Goal: Transaction & Acquisition: Subscribe to service/newsletter

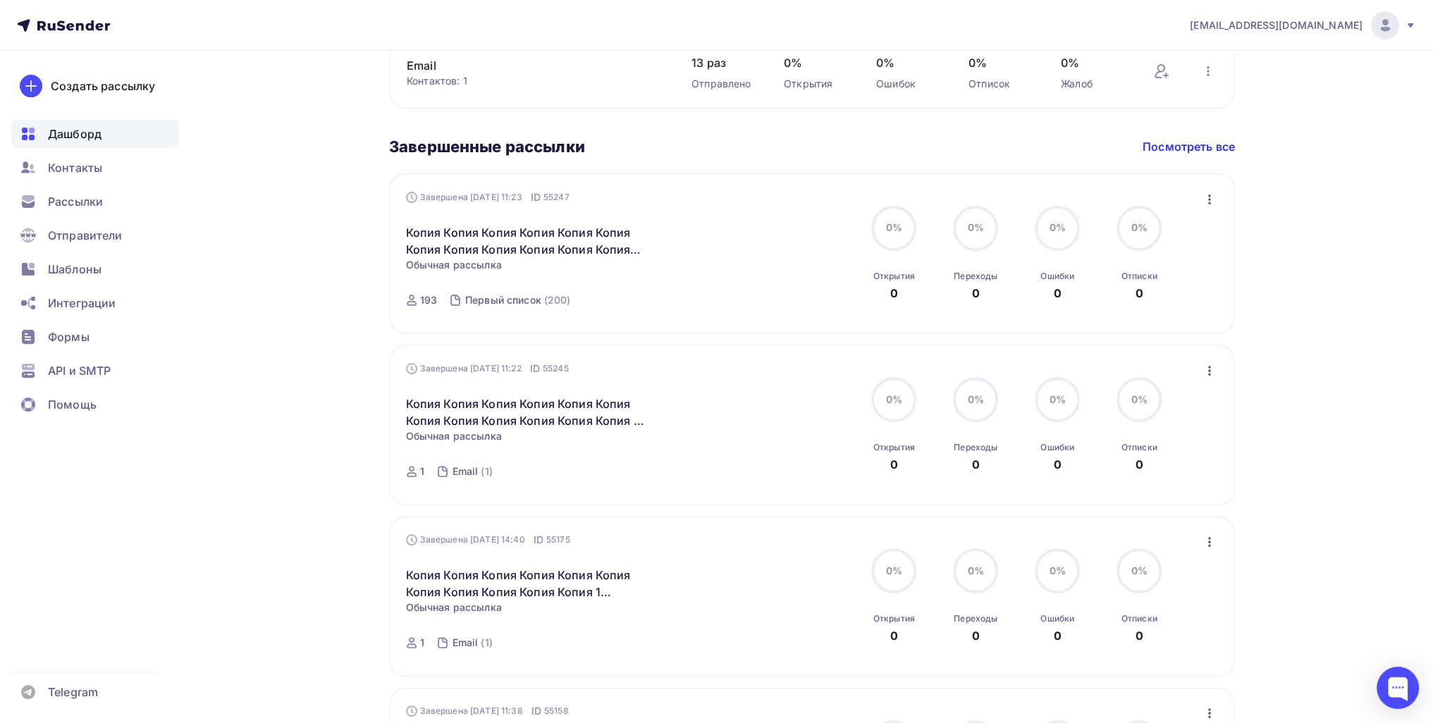
scroll to position [564, 0]
click at [275, 351] on div "[PERSON_NAME] Пару шагов, чтобы начать работу! Закрыть Выполните эти шаги, чтоб…" at bounding box center [716, 372] width 1155 height 1770
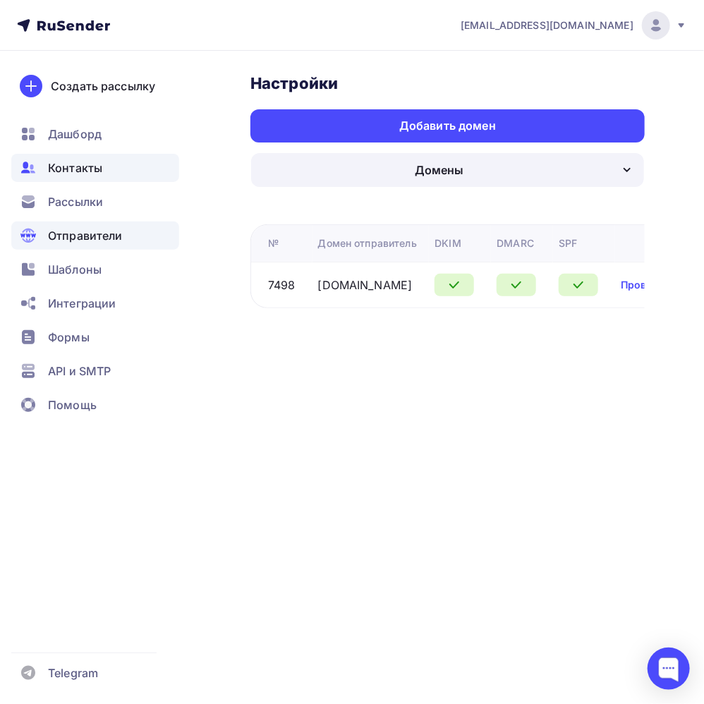
click at [109, 166] on div "Контакты" at bounding box center [95, 168] width 168 height 28
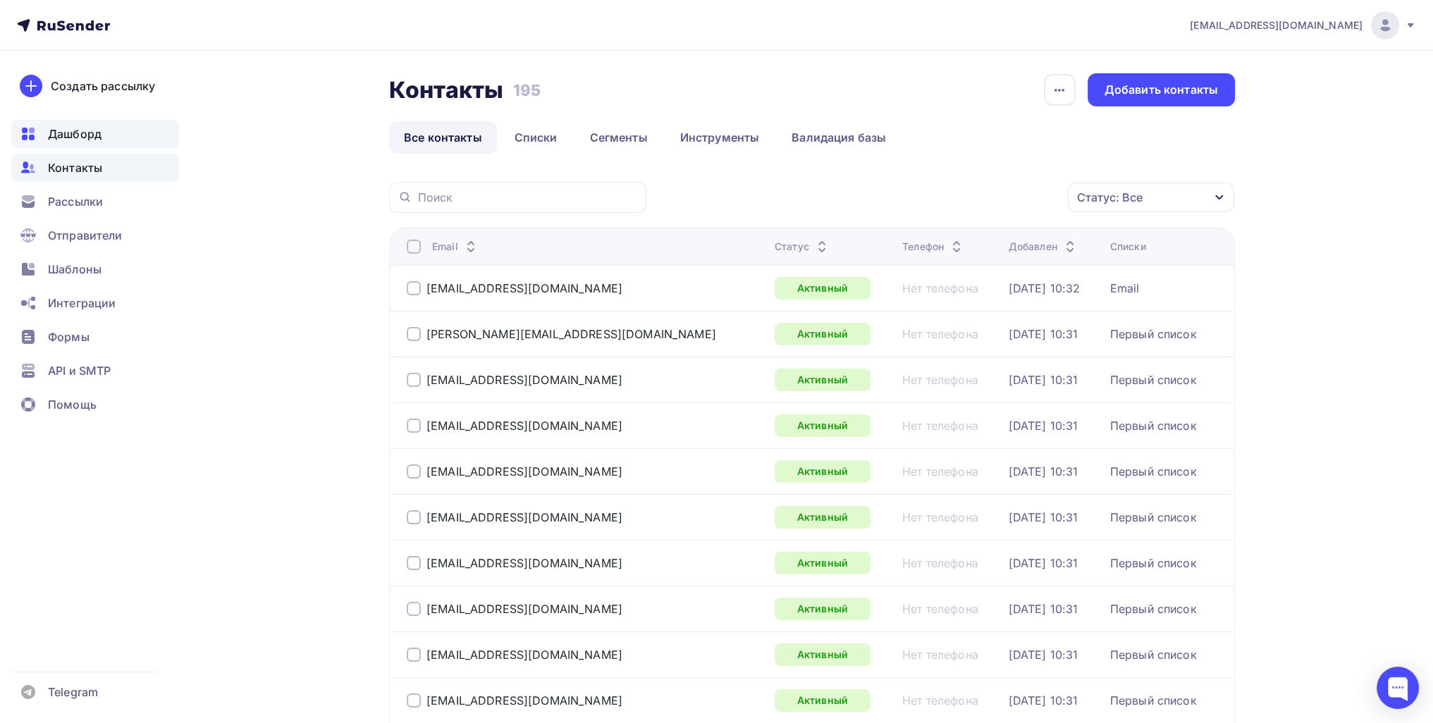
click at [98, 125] on span "Дашборд" at bounding box center [75, 133] width 54 height 17
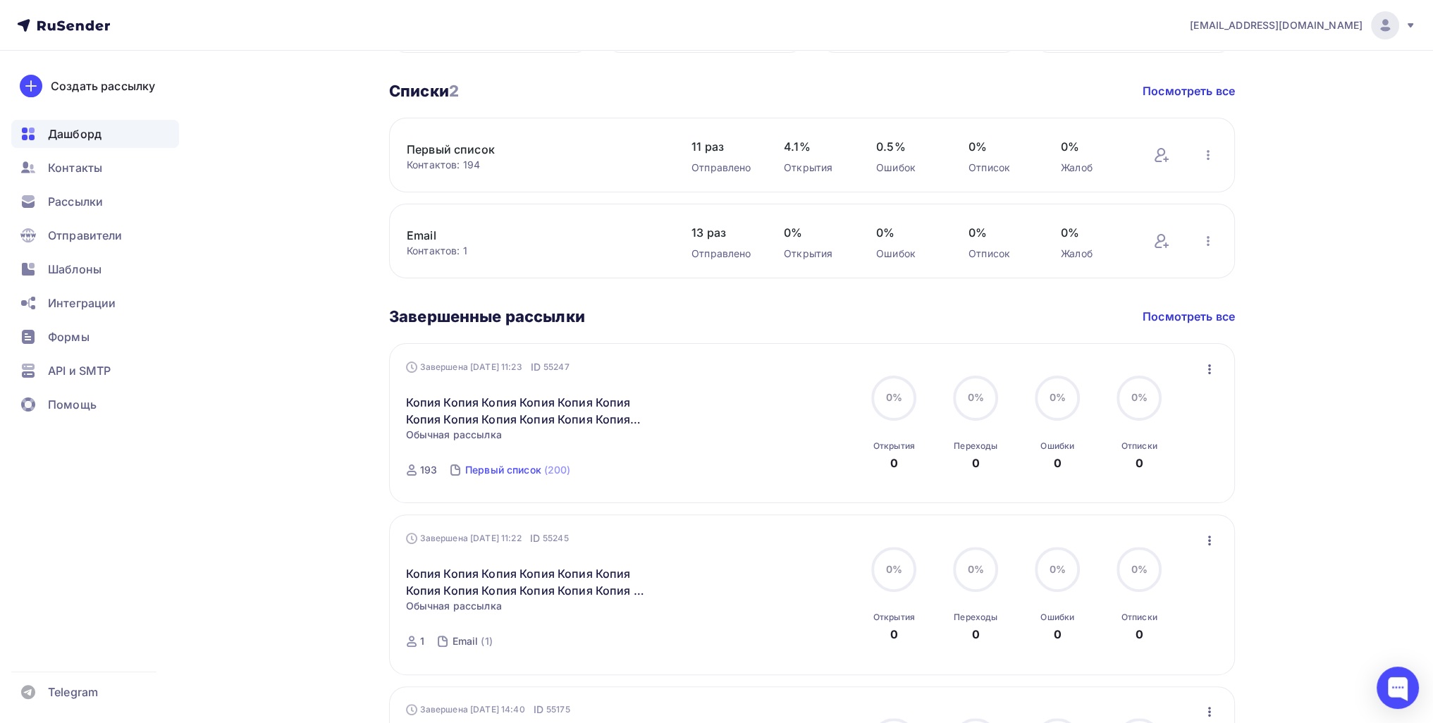
scroll to position [493, 0]
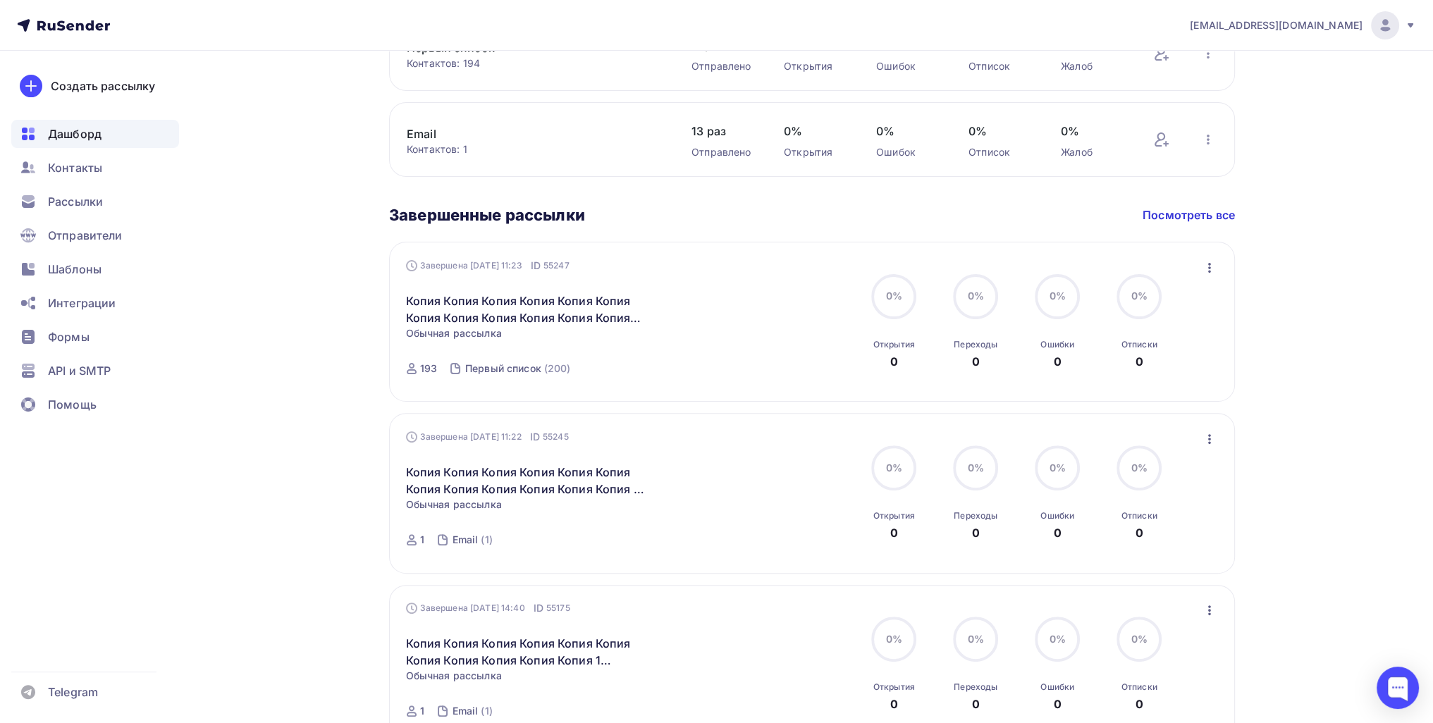
click at [703, 261] on div "Завершена 11.08.2025, 11:23 ID 55247 Копия Копия Копия Копия Копия Копия Копия …" at bounding box center [812, 322] width 846 height 160
click at [703, 265] on icon "button" at bounding box center [1209, 267] width 17 height 17
click at [703, 361] on div "Копировать в новую" at bounding box center [1144, 360] width 145 height 17
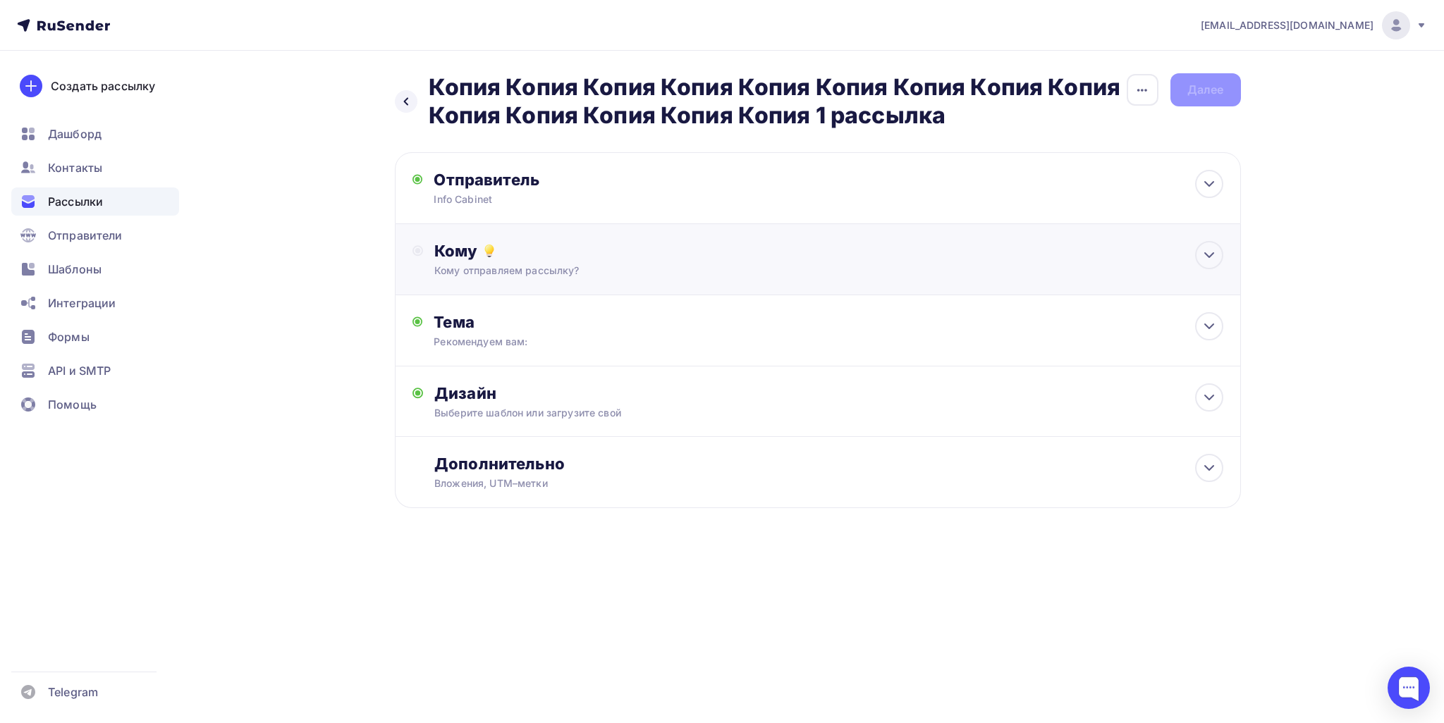
click at [539, 245] on div "Кому" at bounding box center [828, 251] width 788 height 20
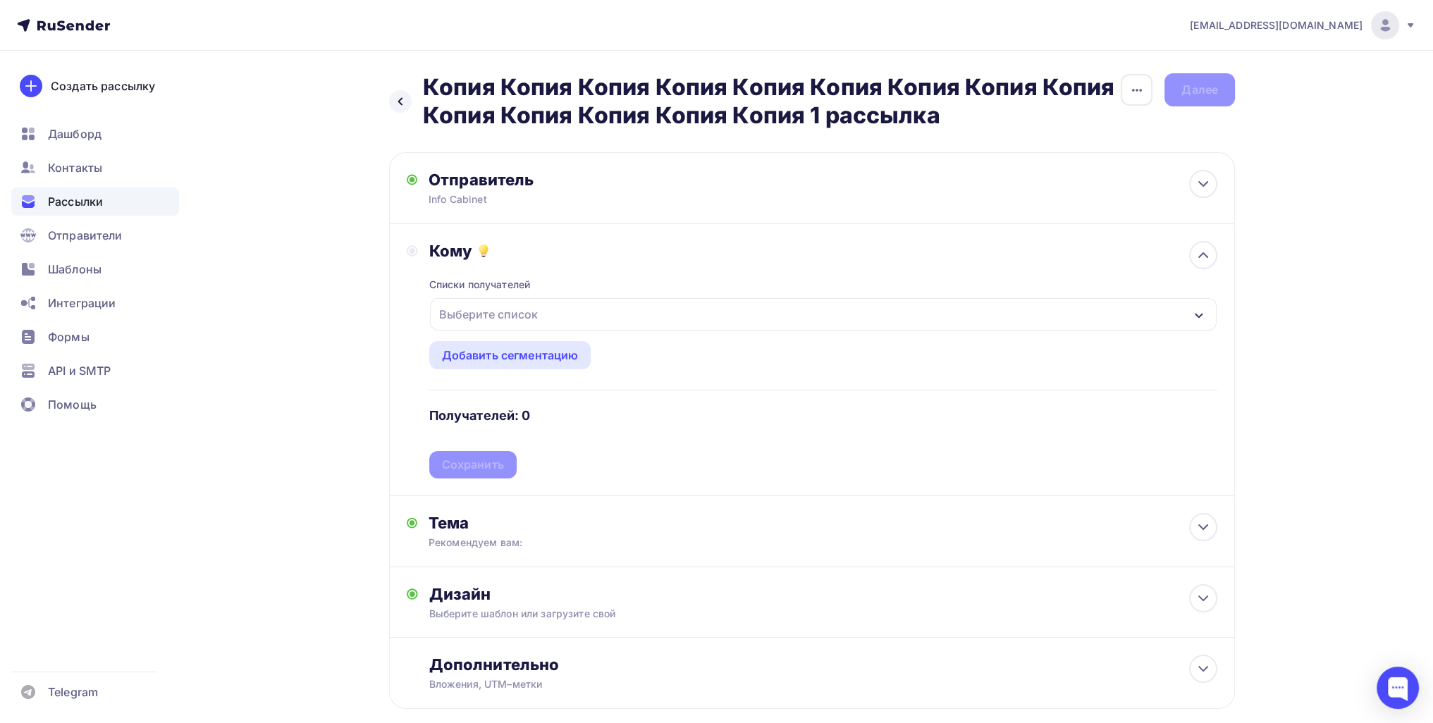
click at [519, 322] on div "Выберите список" at bounding box center [489, 314] width 110 height 25
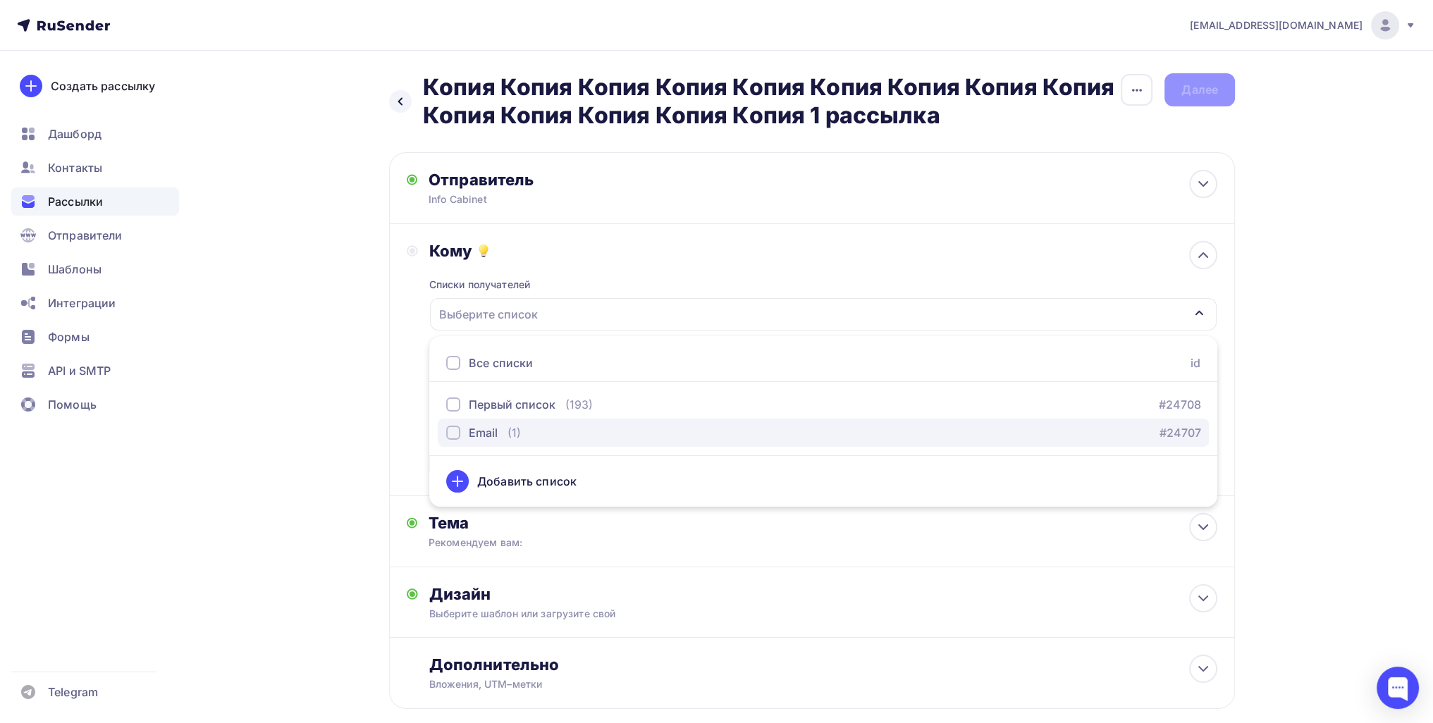
click at [516, 425] on div "(1)" at bounding box center [514, 432] width 13 height 17
click at [313, 453] on div "Назад Копия Копия Копия Копия Копия Копия Копия Копия Копия Копия Копия Копия К…" at bounding box center [716, 425] width 1155 height 749
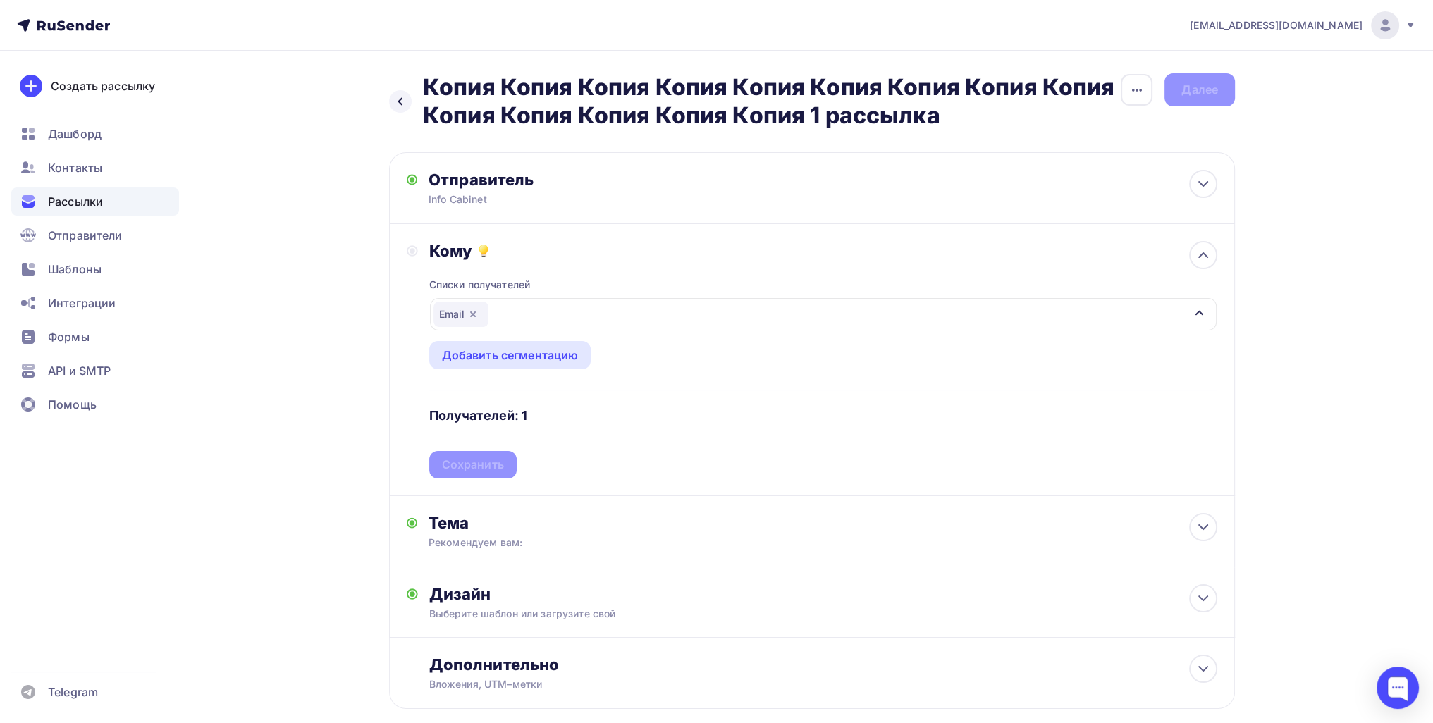
click at [482, 463] on div "Списки получателей Email Все списки id Первый список (193) #24708 Email (1) #24…" at bounding box center [823, 370] width 788 height 218
click at [489, 468] on div "Сохранить" at bounding box center [473, 465] width 62 height 16
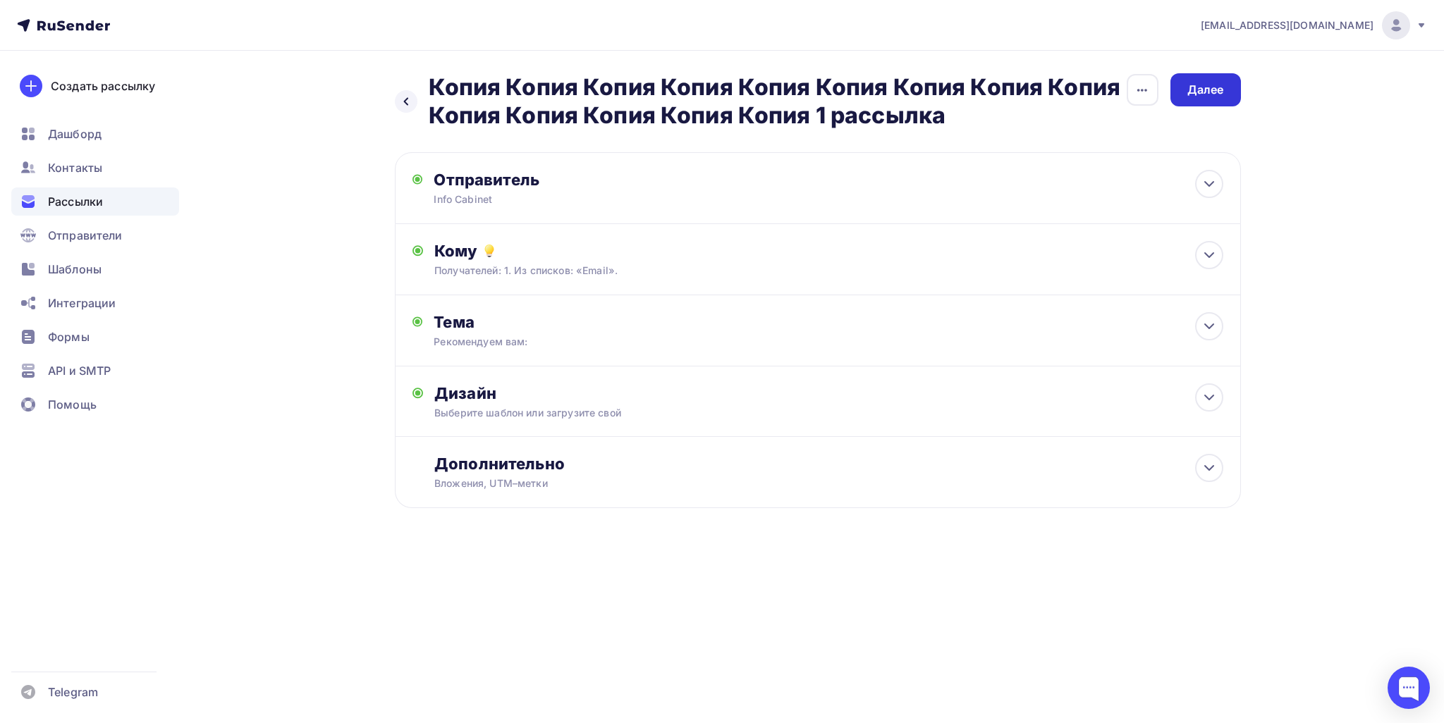
click at [703, 102] on div "Далее" at bounding box center [1205, 89] width 70 height 33
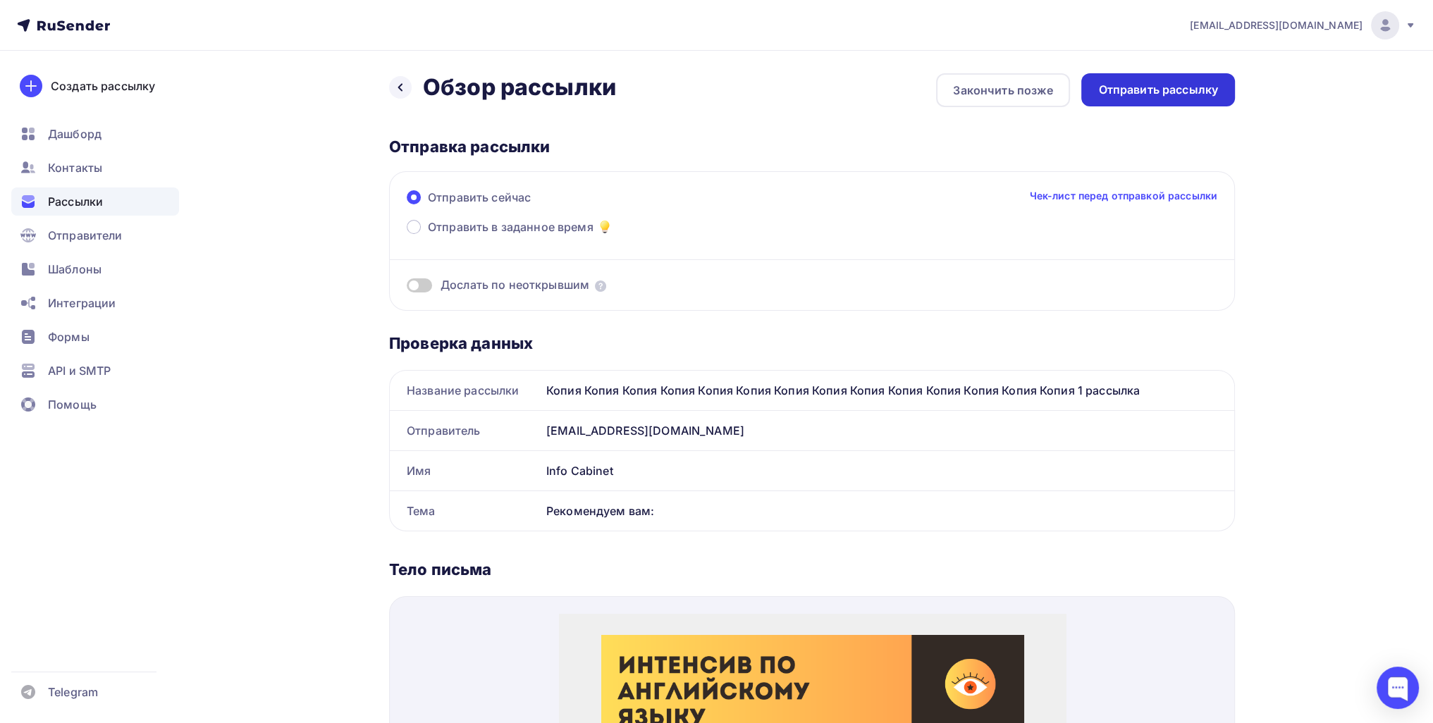
click at [703, 85] on div "Отправить рассылку" at bounding box center [1158, 90] width 120 height 16
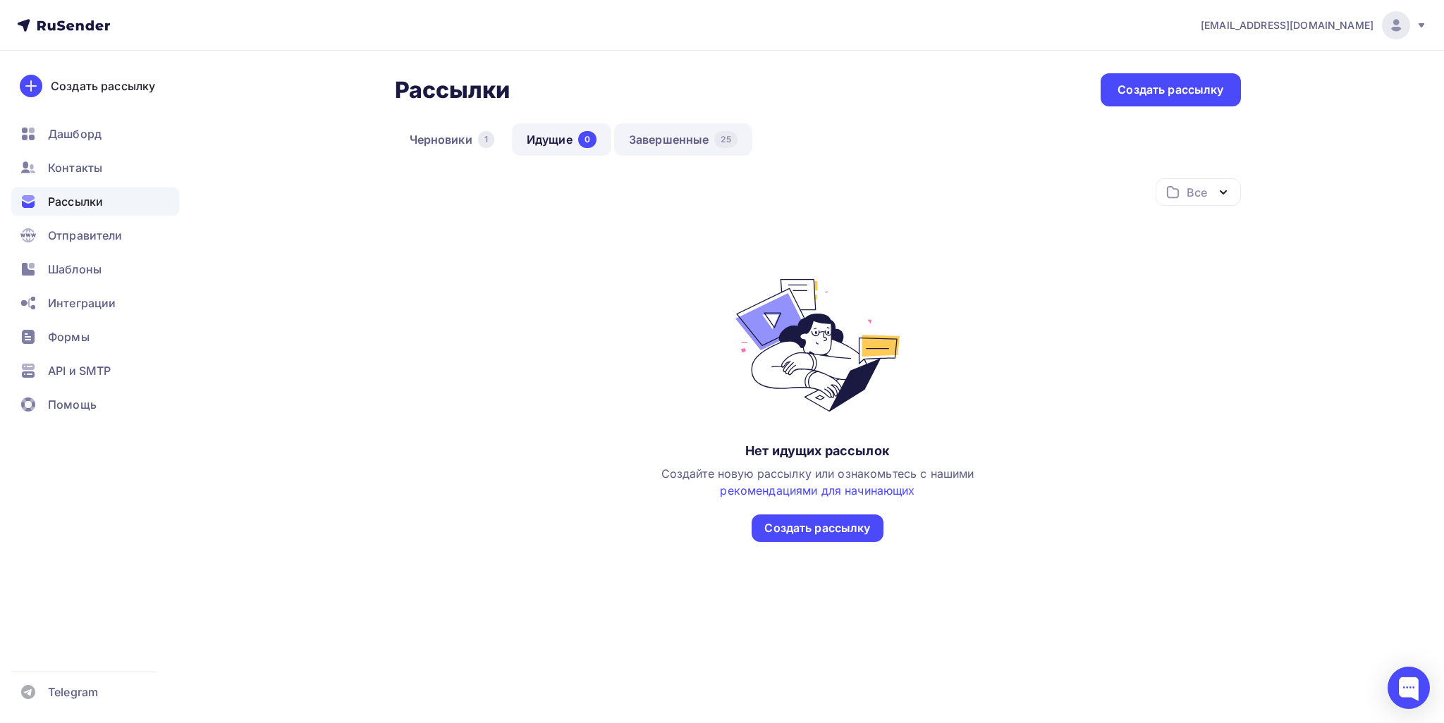
click at [663, 130] on link "Завершенные 25" at bounding box center [683, 139] width 138 height 32
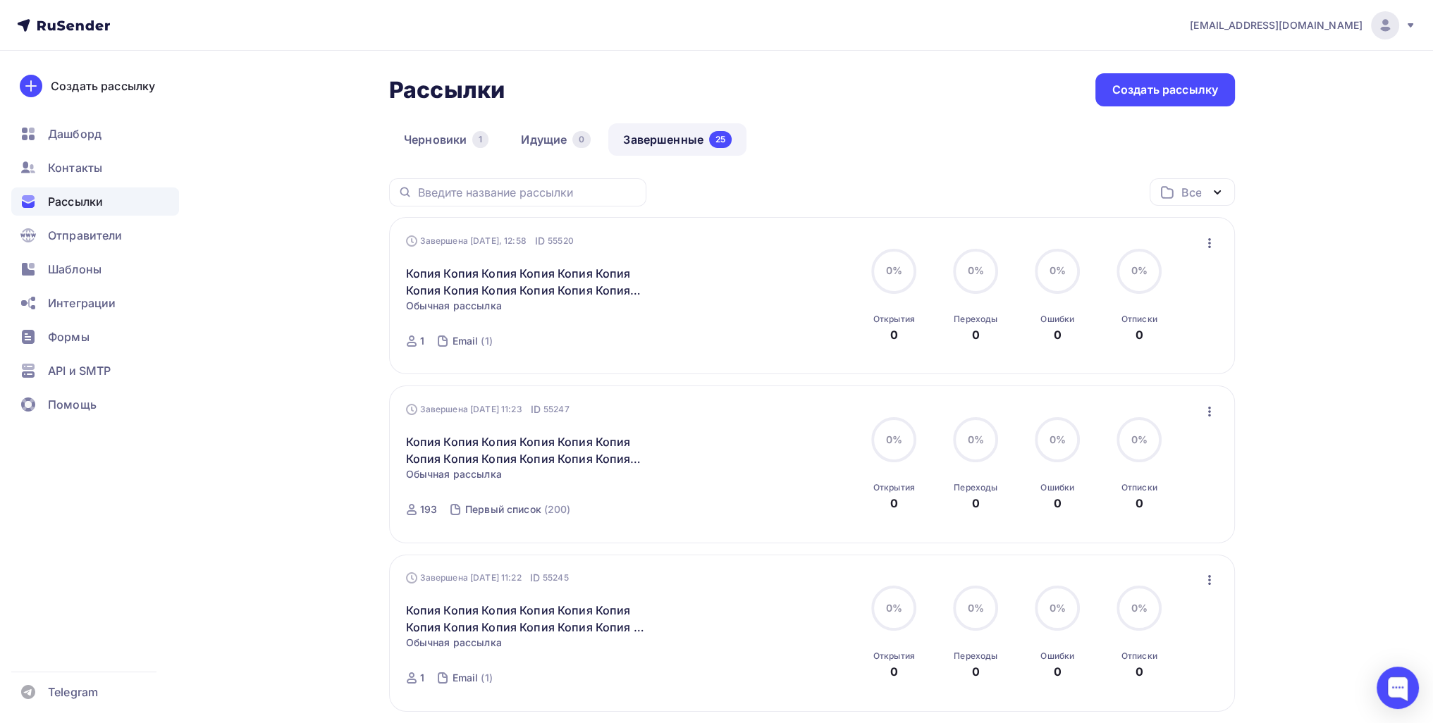
click at [1203, 243] on icon "button" at bounding box center [1209, 243] width 17 height 17
click at [1156, 328] on div "Копировать в новую" at bounding box center [1144, 335] width 145 height 17
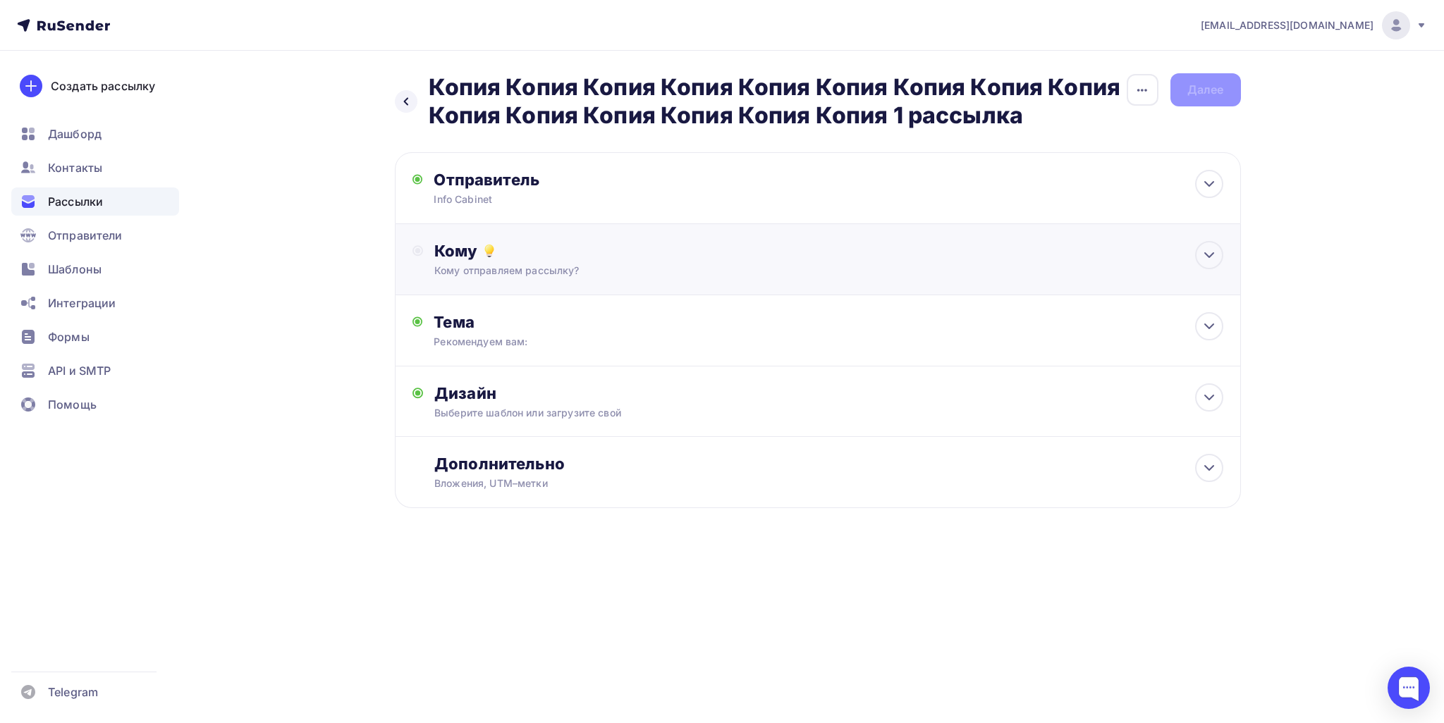
click at [620, 274] on div "Кому отправляем рассылку?" at bounding box center [789, 271] width 710 height 14
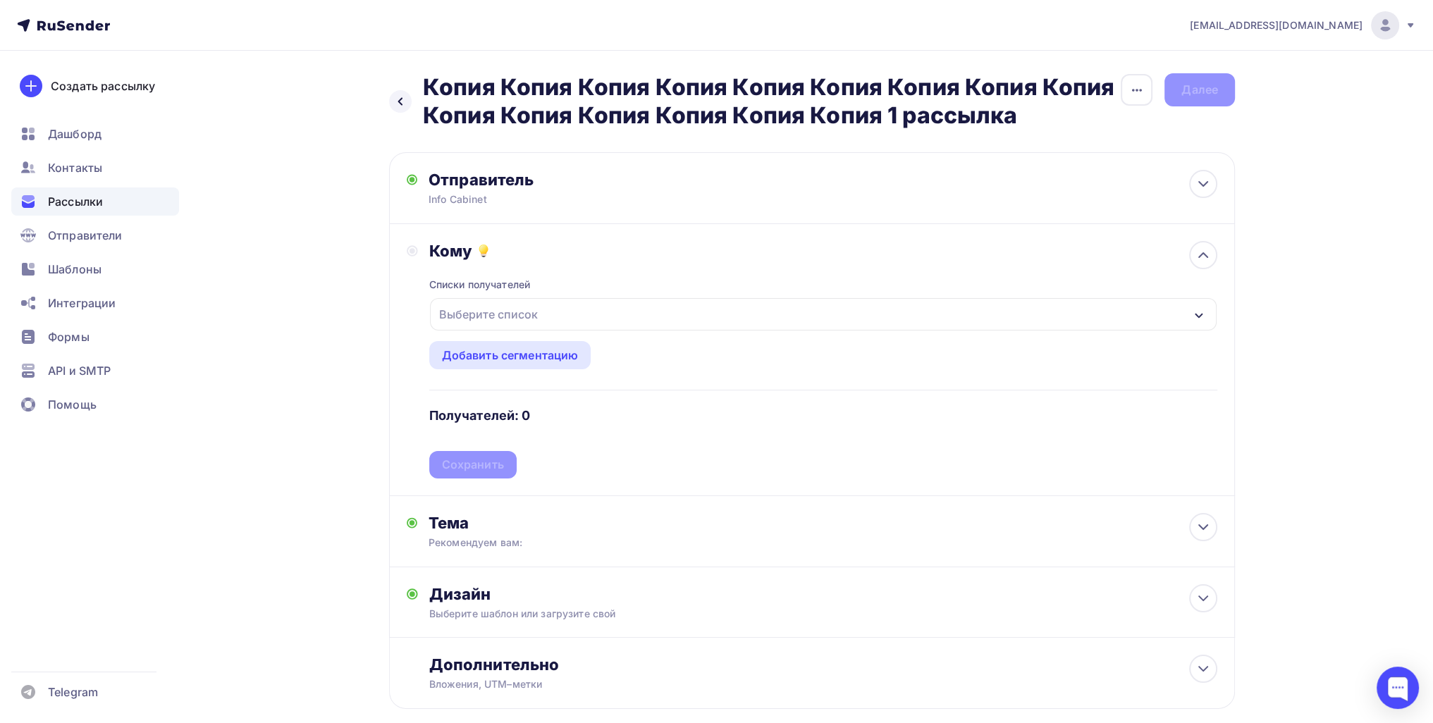
click at [549, 331] on div "Списки получателей Выберите список Все списки id Первый список (193) #24708 Ema…" at bounding box center [823, 370] width 788 height 218
click at [547, 322] on div "Выберите список" at bounding box center [823, 314] width 787 height 32
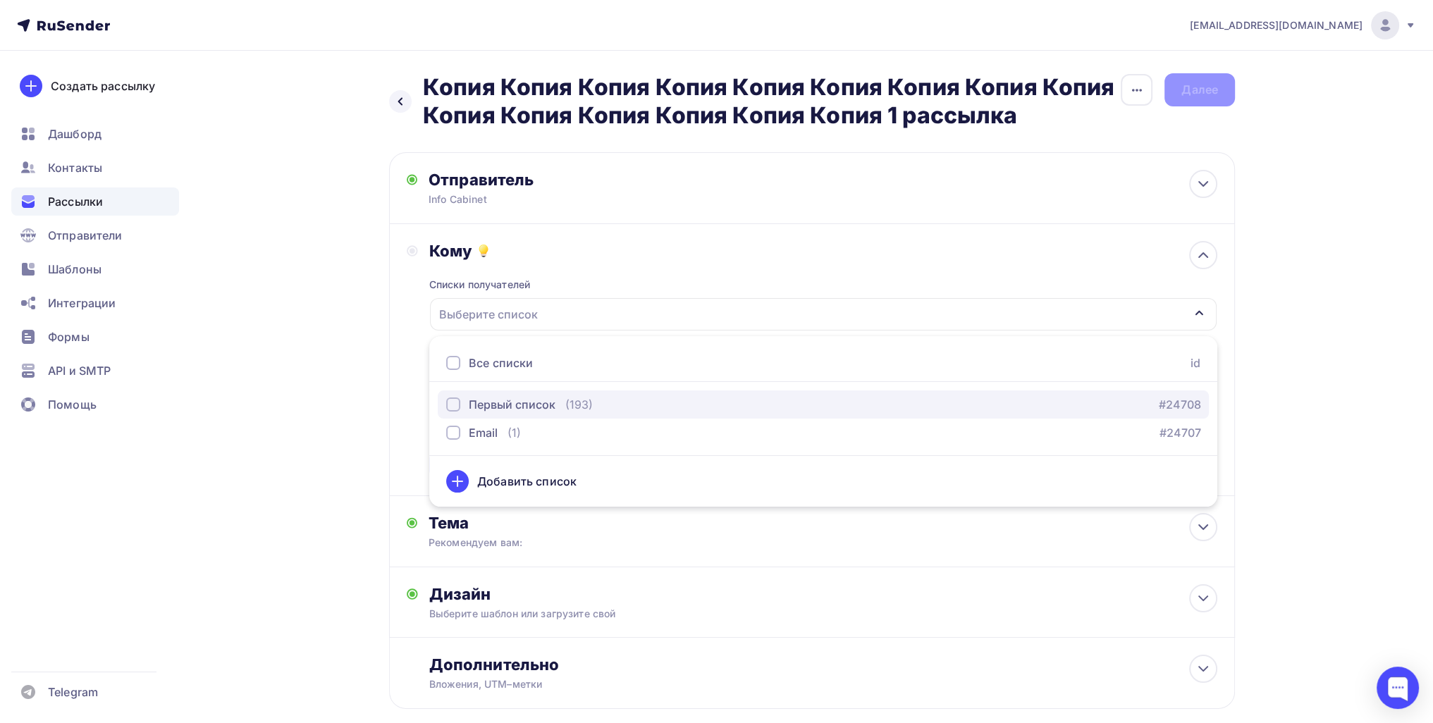
click at [526, 410] on div "Первый список" at bounding box center [512, 404] width 87 height 17
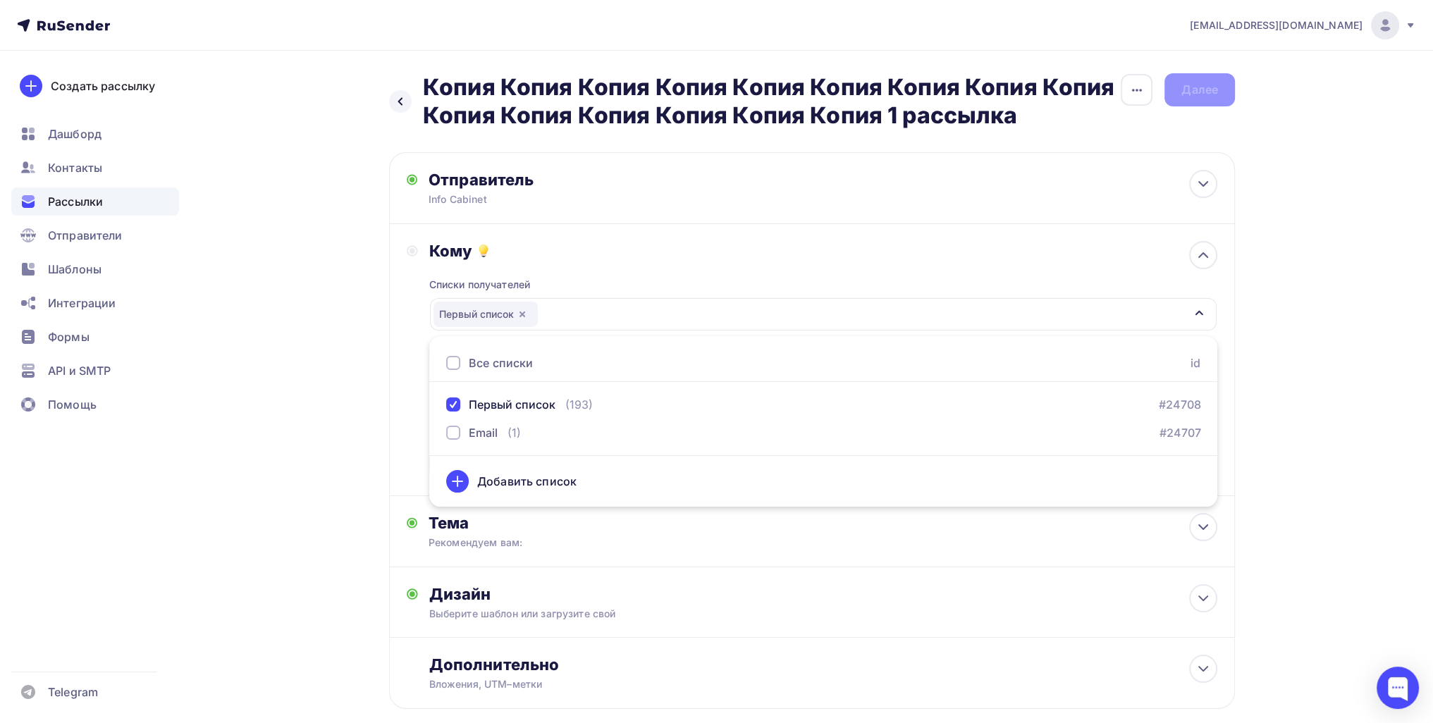
click at [305, 419] on div "Назад Копия Копия Копия Копия Копия Копия Копия Копия Копия Копия Копия Копия К…" at bounding box center [716, 425] width 1155 height 749
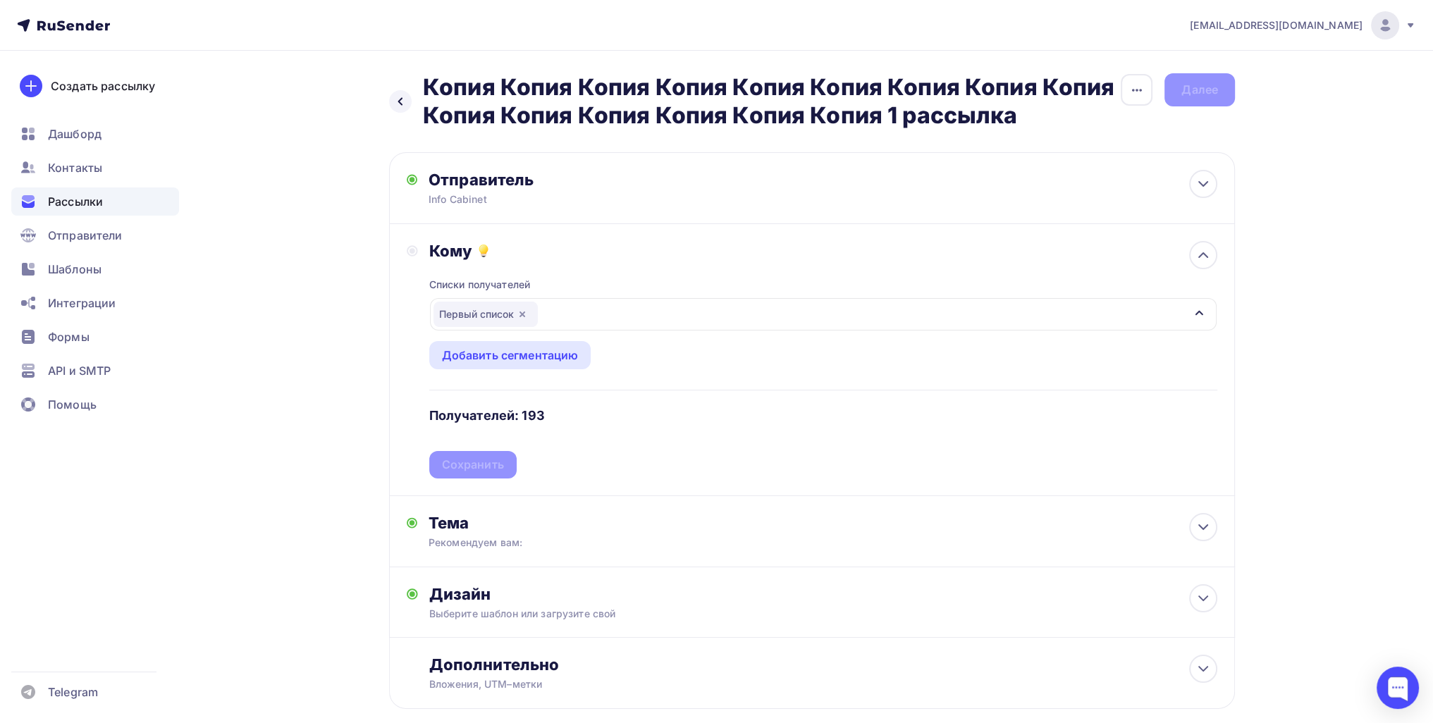
click at [479, 460] on div "Списки получателей Первый список Все списки id Первый список (193) #24708 Email…" at bounding box center [823, 370] width 788 height 218
click at [481, 460] on div "Сохранить" at bounding box center [473, 465] width 62 height 16
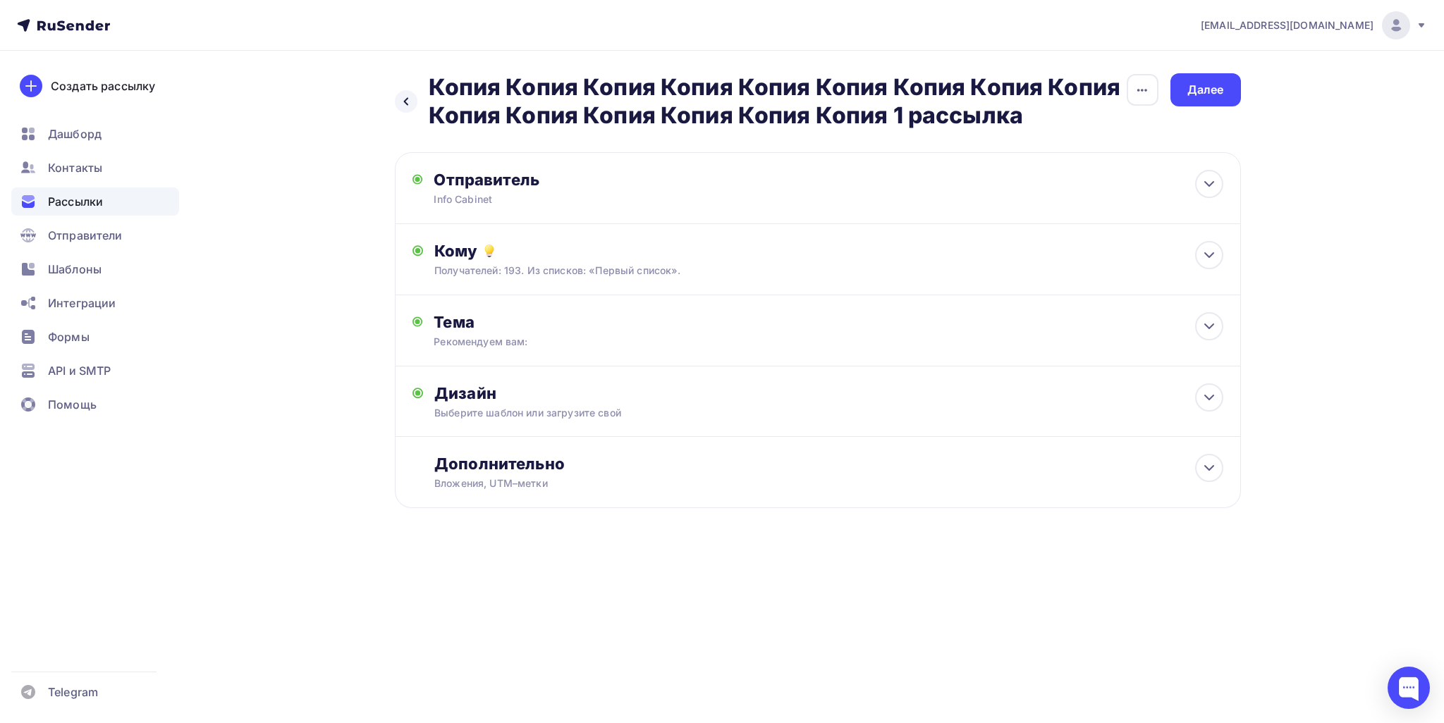
click at [1243, 88] on div "Назад Копия Копия Копия Копия Копия Копия Копия Копия Копия Копия Копия Копия К…" at bounding box center [722, 325] width 1155 height 548
click at [1220, 90] on div "Далее" at bounding box center [1205, 89] width 70 height 33
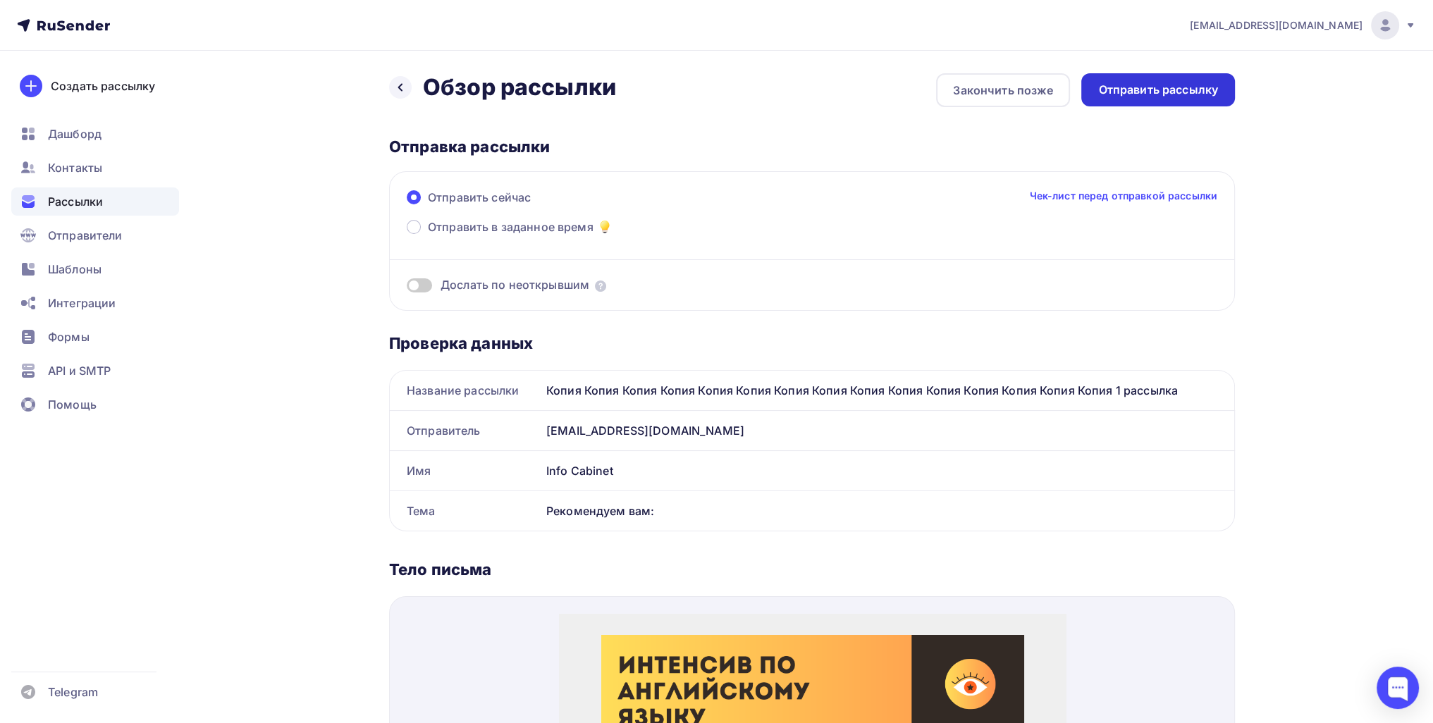
click at [1181, 91] on div "Отправить рассылку" at bounding box center [1158, 90] width 120 height 16
